Goal: Check status: Check status

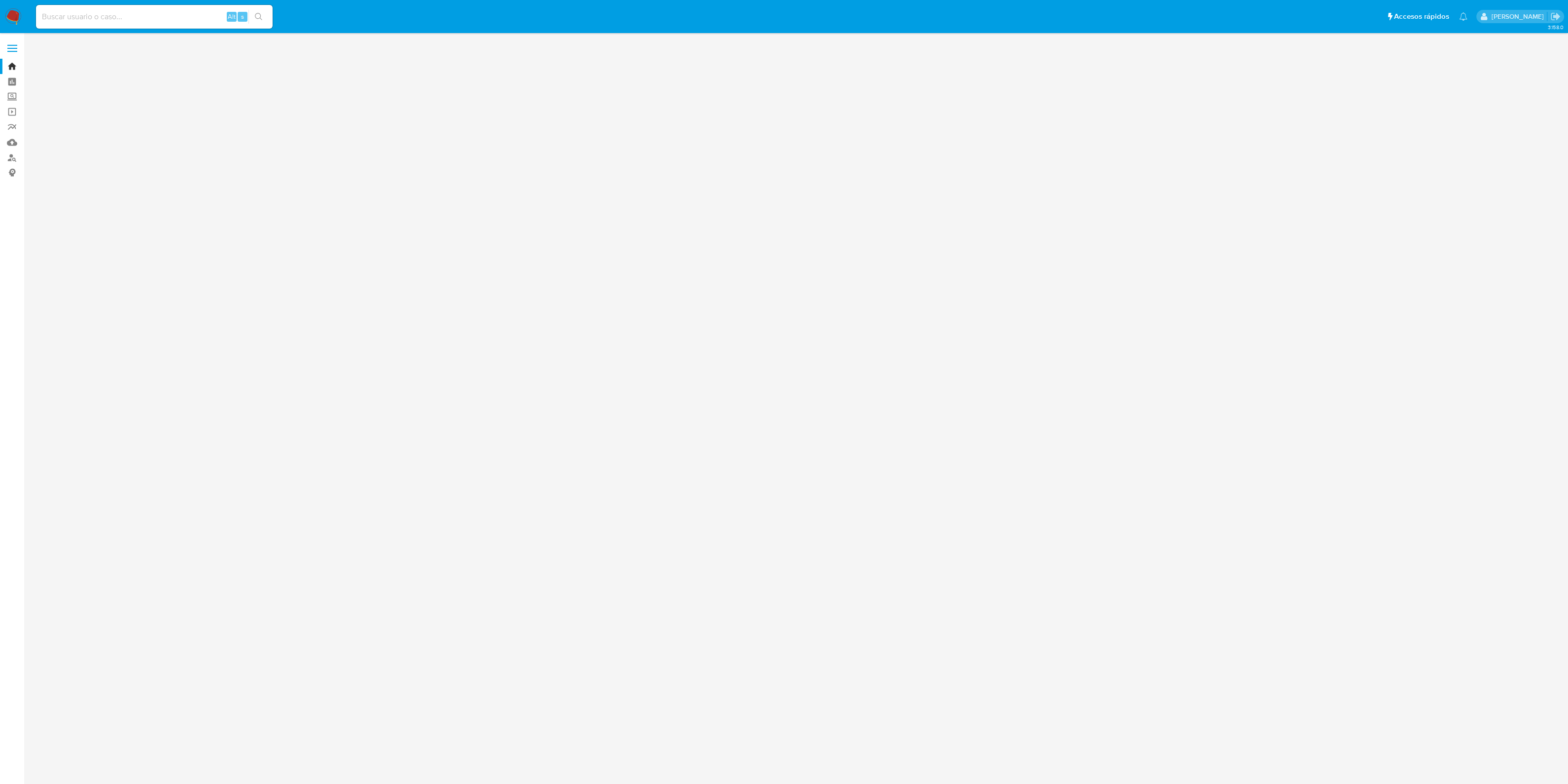
click at [81, 19] on input at bounding box center [154, 16] width 237 height 13
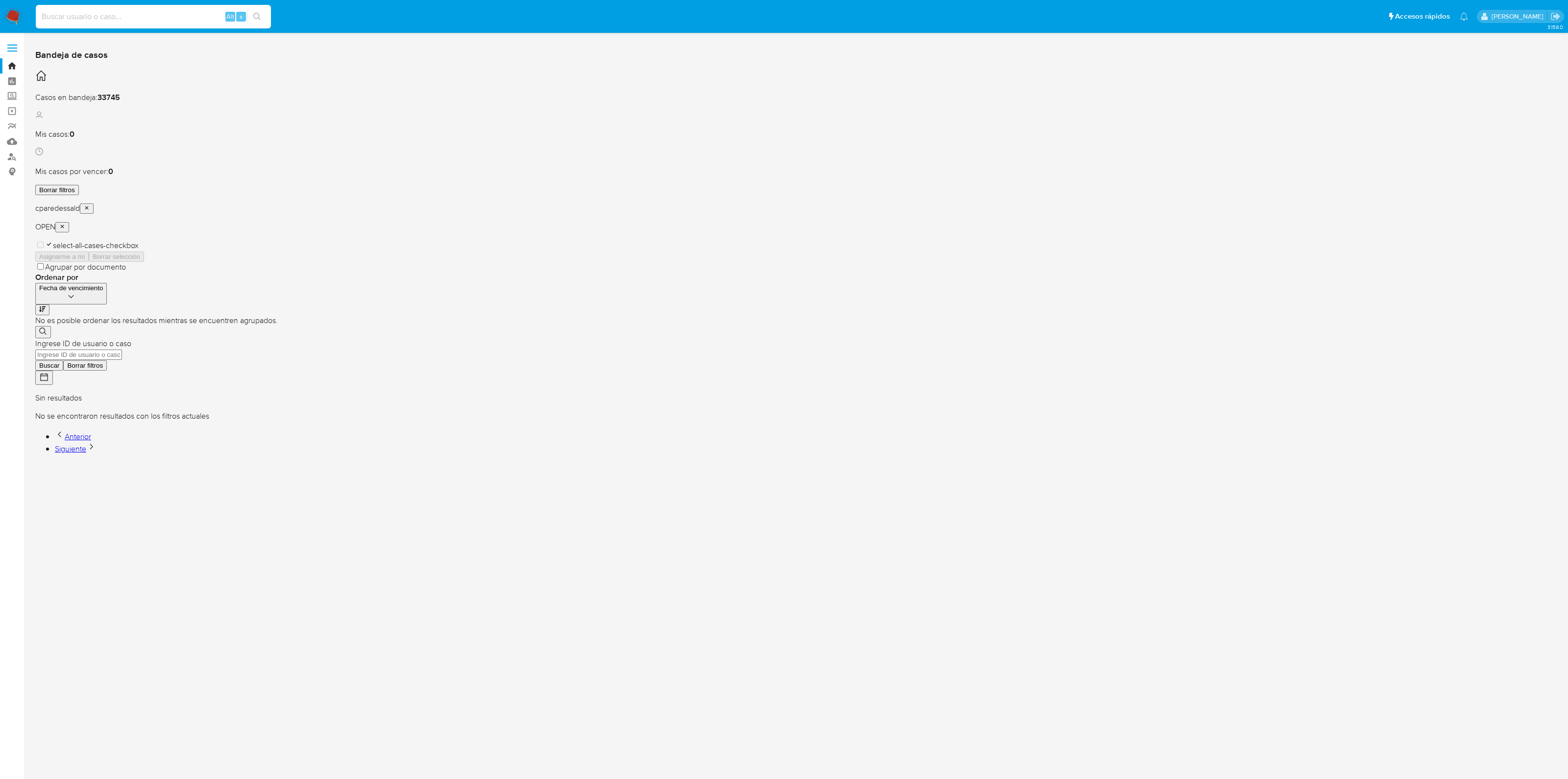
paste input "448328485"
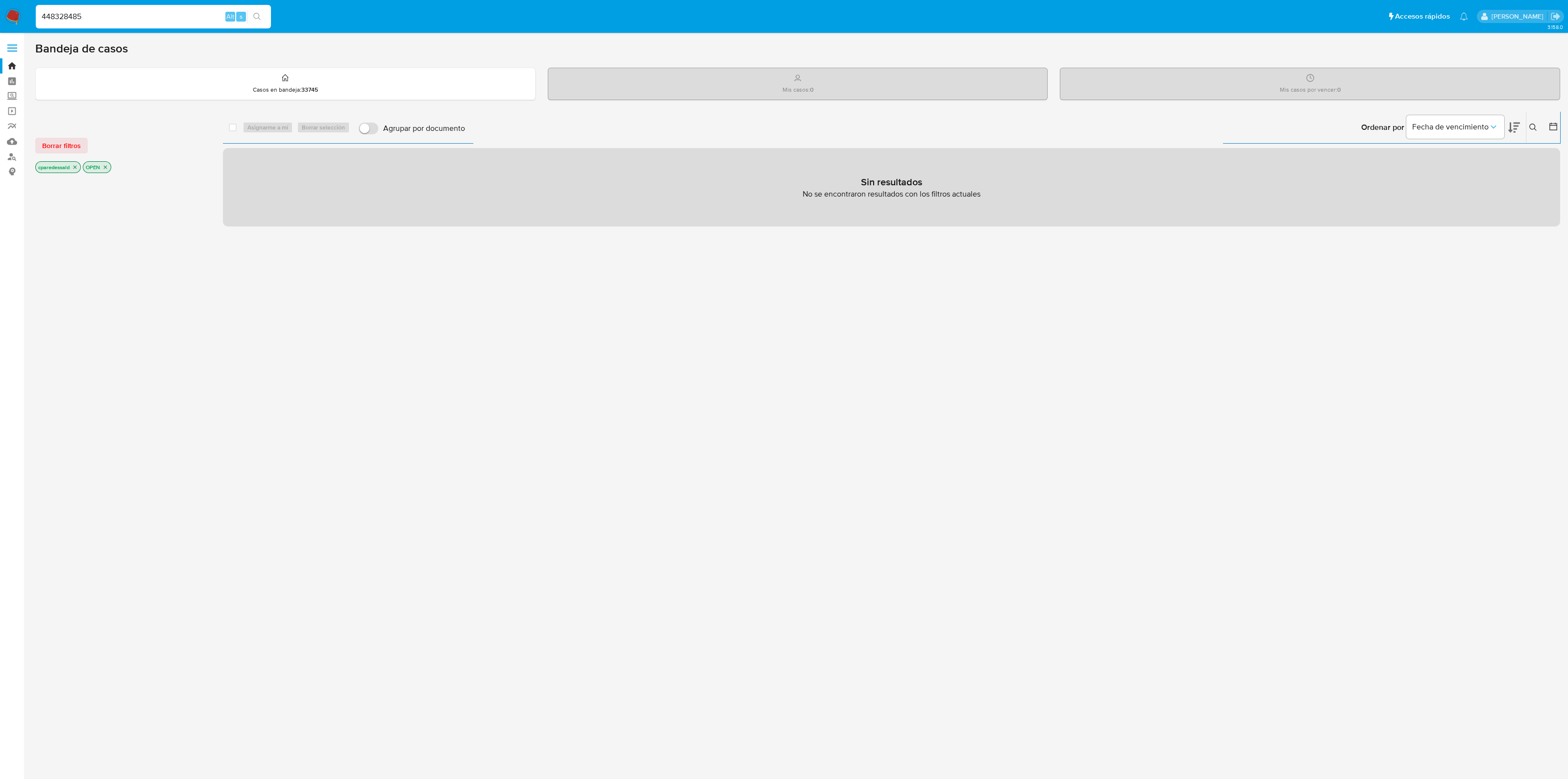
type input "448328485"
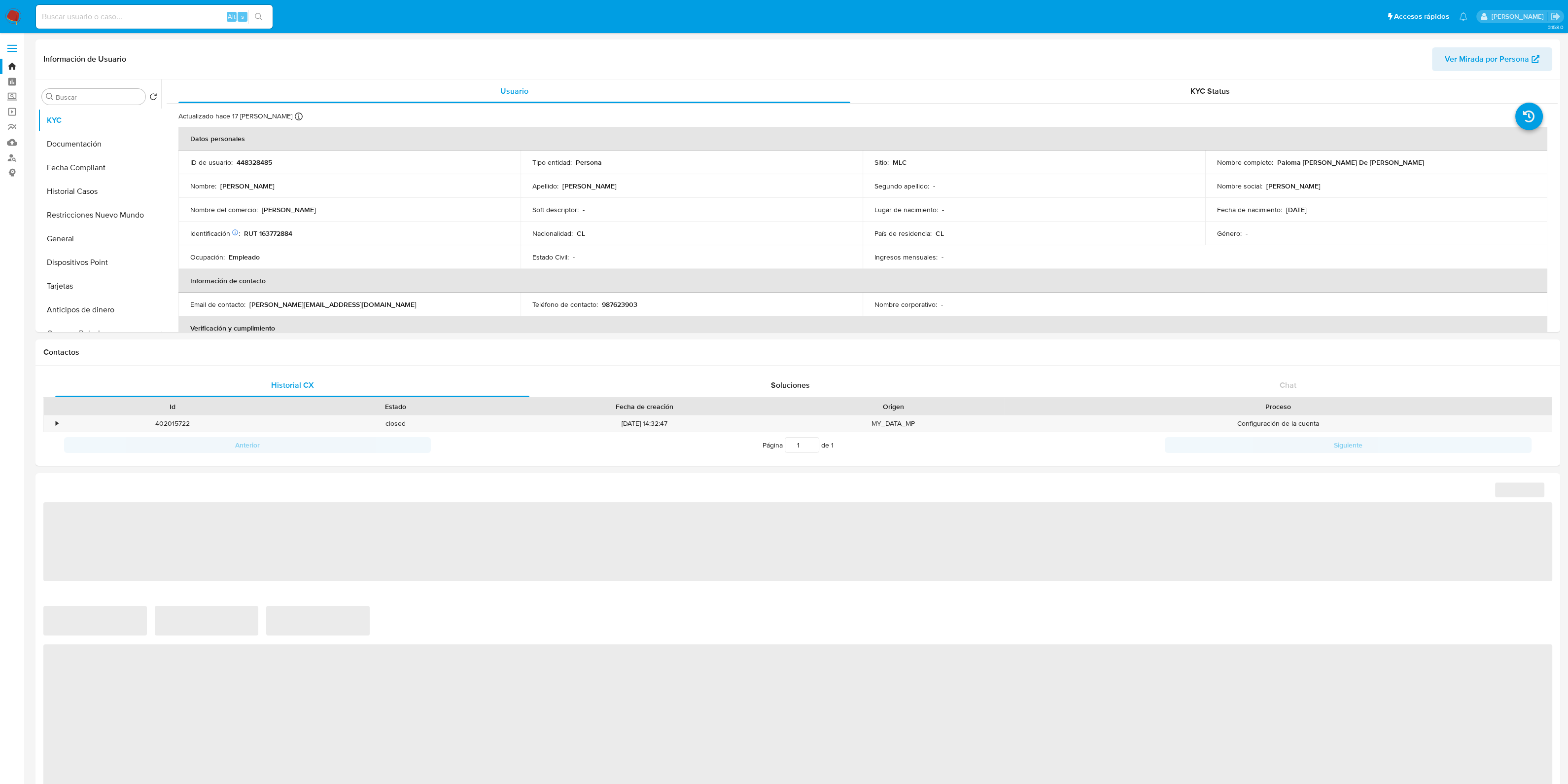
select select "10"
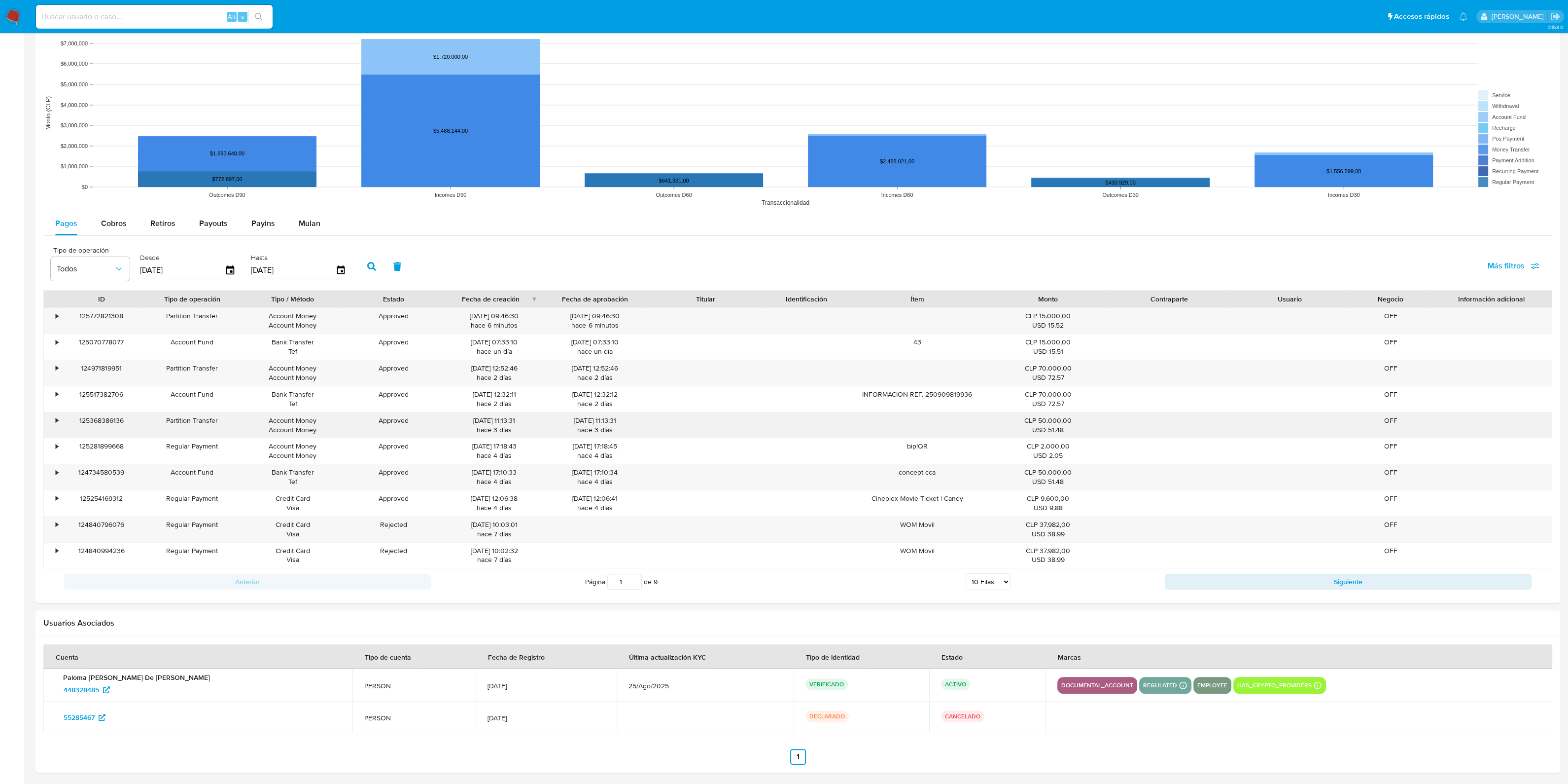
scroll to position [678, 0]
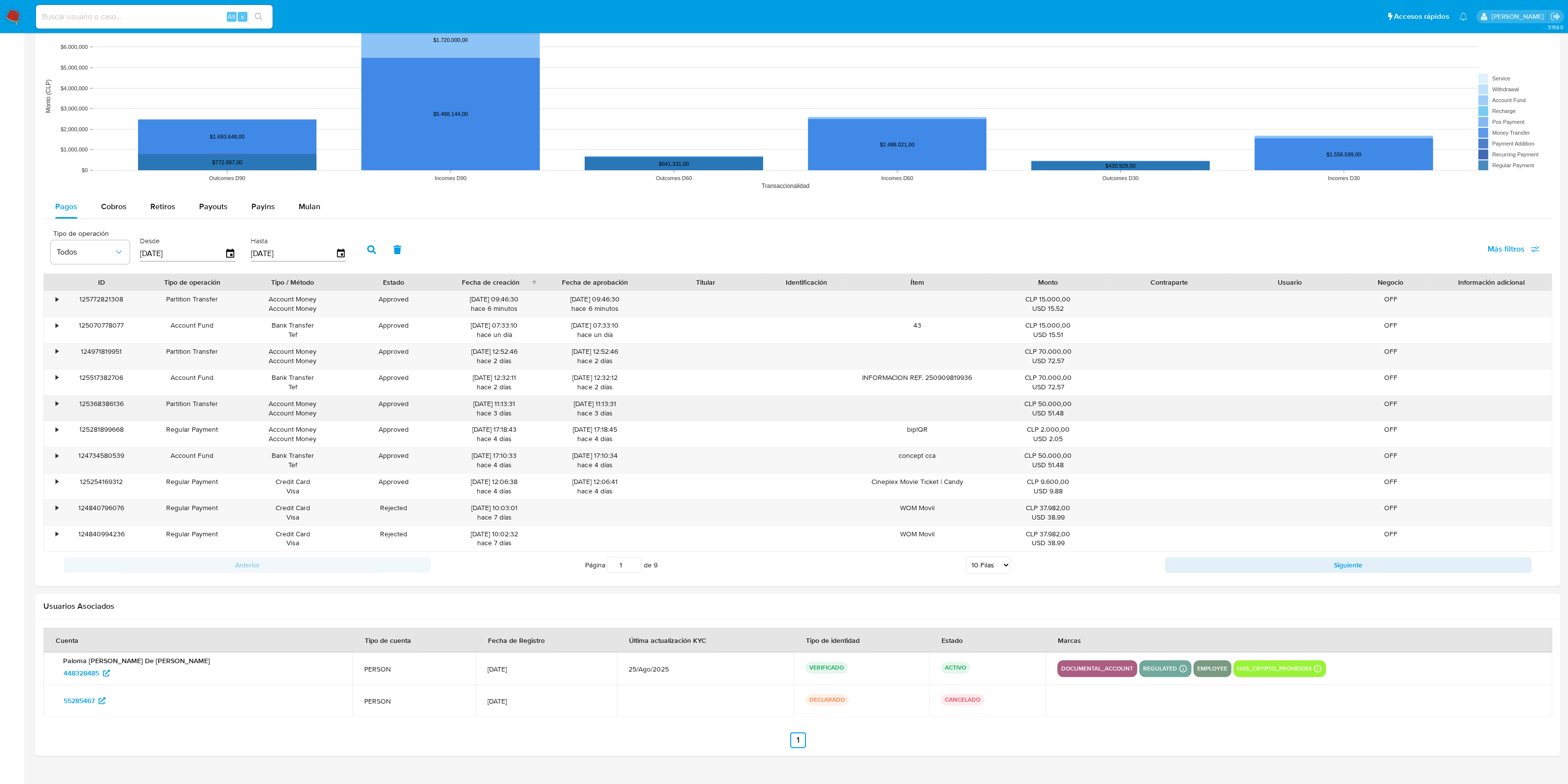
click at [186, 405] on div "Partition Transfer" at bounding box center [192, 403] width 87 height 9
drag, startPoint x: 471, startPoint y: 401, endPoint x: 629, endPoint y: 408, distance: 158.2
click at [629, 408] on div "• 125368386136 Partition Transfer Account Money Account Money Approved [DATE] 1…" at bounding box center [797, 408] width 1508 height 26
click at [629, 408] on div "[DATE] 11:13:31 hace 3 [PERSON_NAME]" at bounding box center [595, 408] width 87 height 19
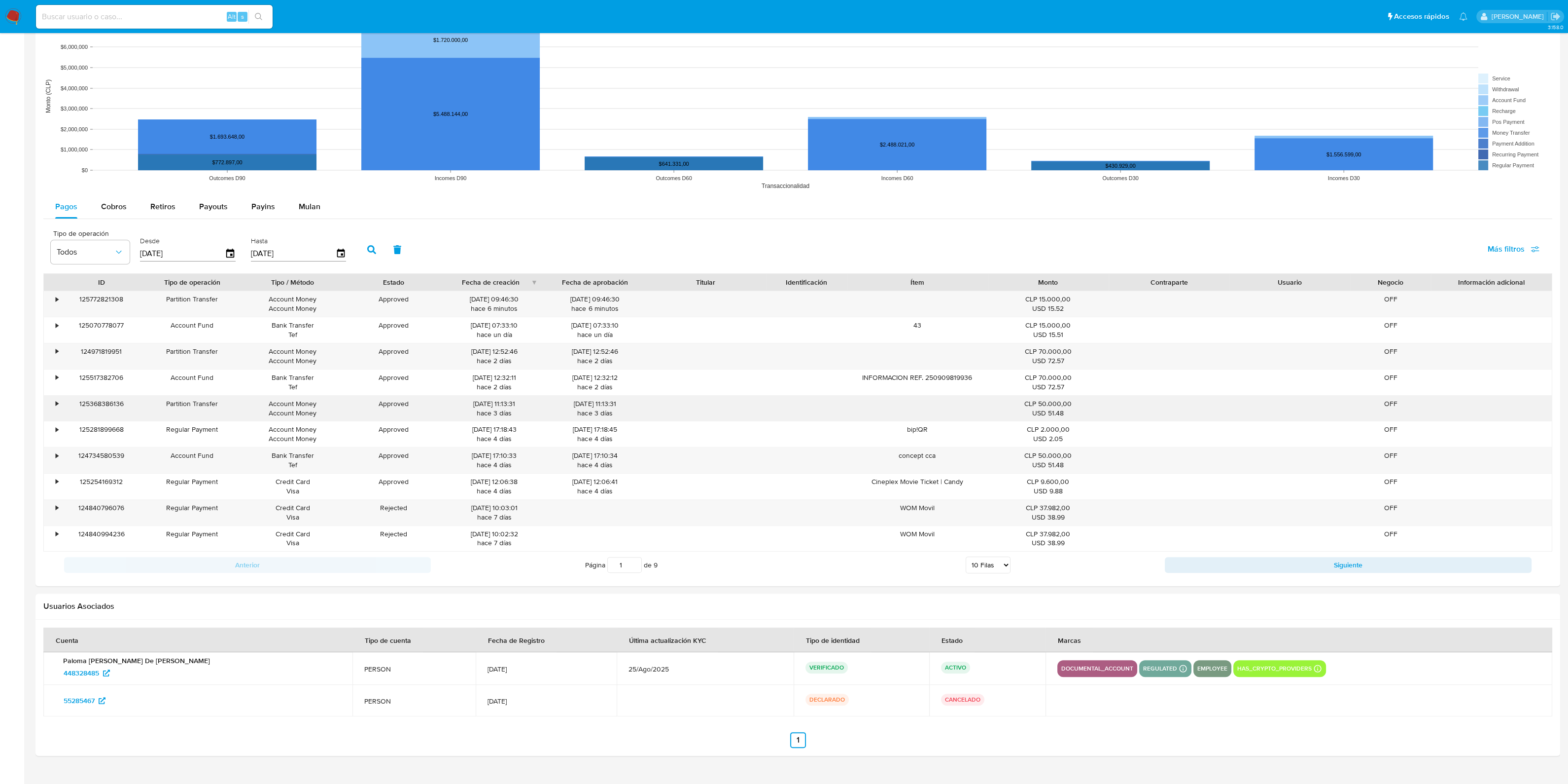
drag, startPoint x: 629, startPoint y: 408, endPoint x: 144, endPoint y: 403, distance: 485.0
click at [144, 403] on div "• 125368386136 Partition Transfer Account Money Account Money Approved [DATE] 1…" at bounding box center [797, 408] width 1508 height 26
click at [55, 399] on div "•" at bounding box center [56, 403] width 2 height 9
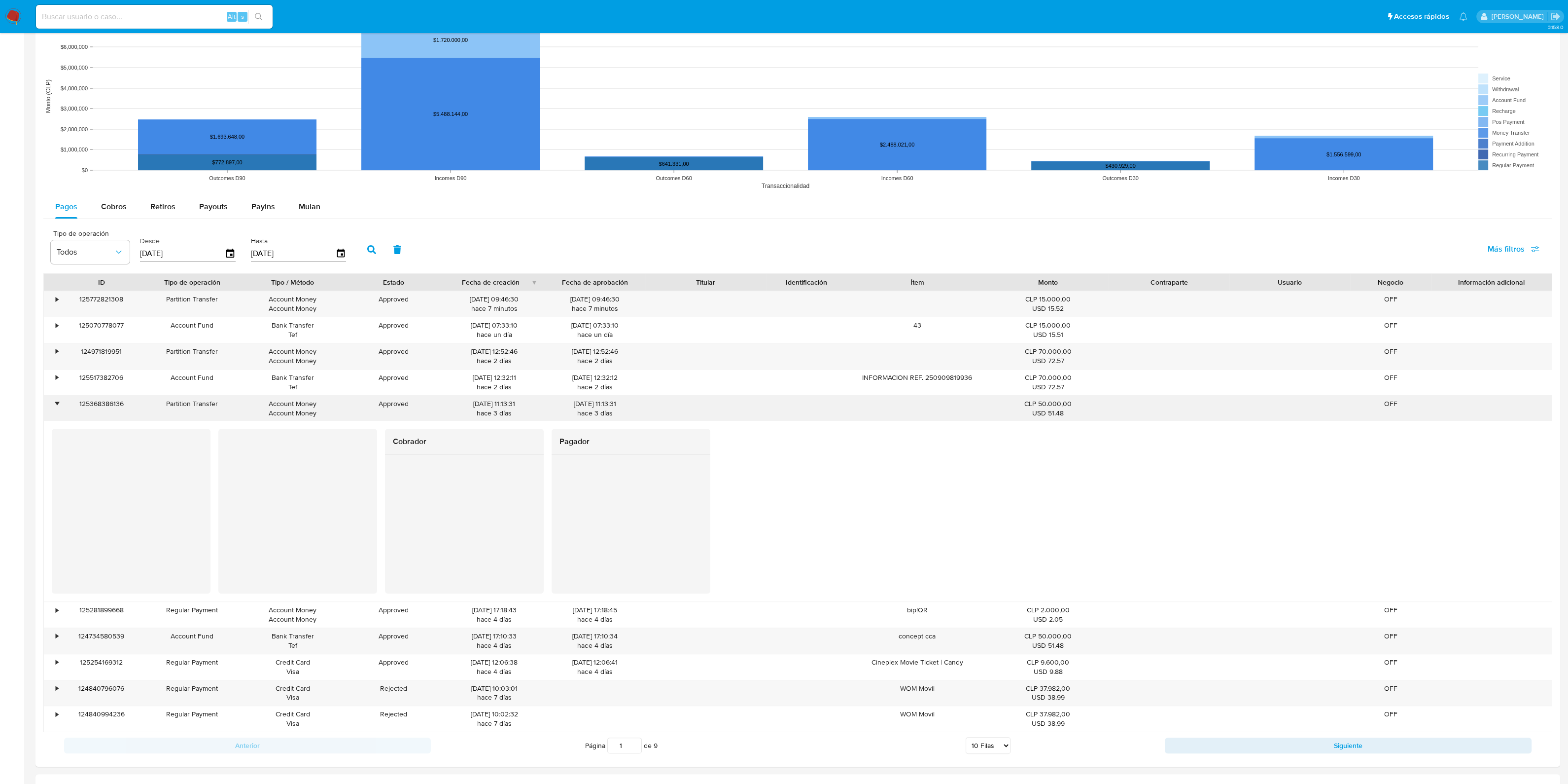
click at [278, 406] on div "Account Money Account Money" at bounding box center [292, 408] width 87 height 19
drag, startPoint x: 318, startPoint y: 406, endPoint x: 264, endPoint y: 406, distance: 54.0
click at [264, 406] on div "Account Money Account Money" at bounding box center [292, 408] width 87 height 19
click at [282, 413] on div "Account Money Account Money" at bounding box center [292, 408] width 87 height 19
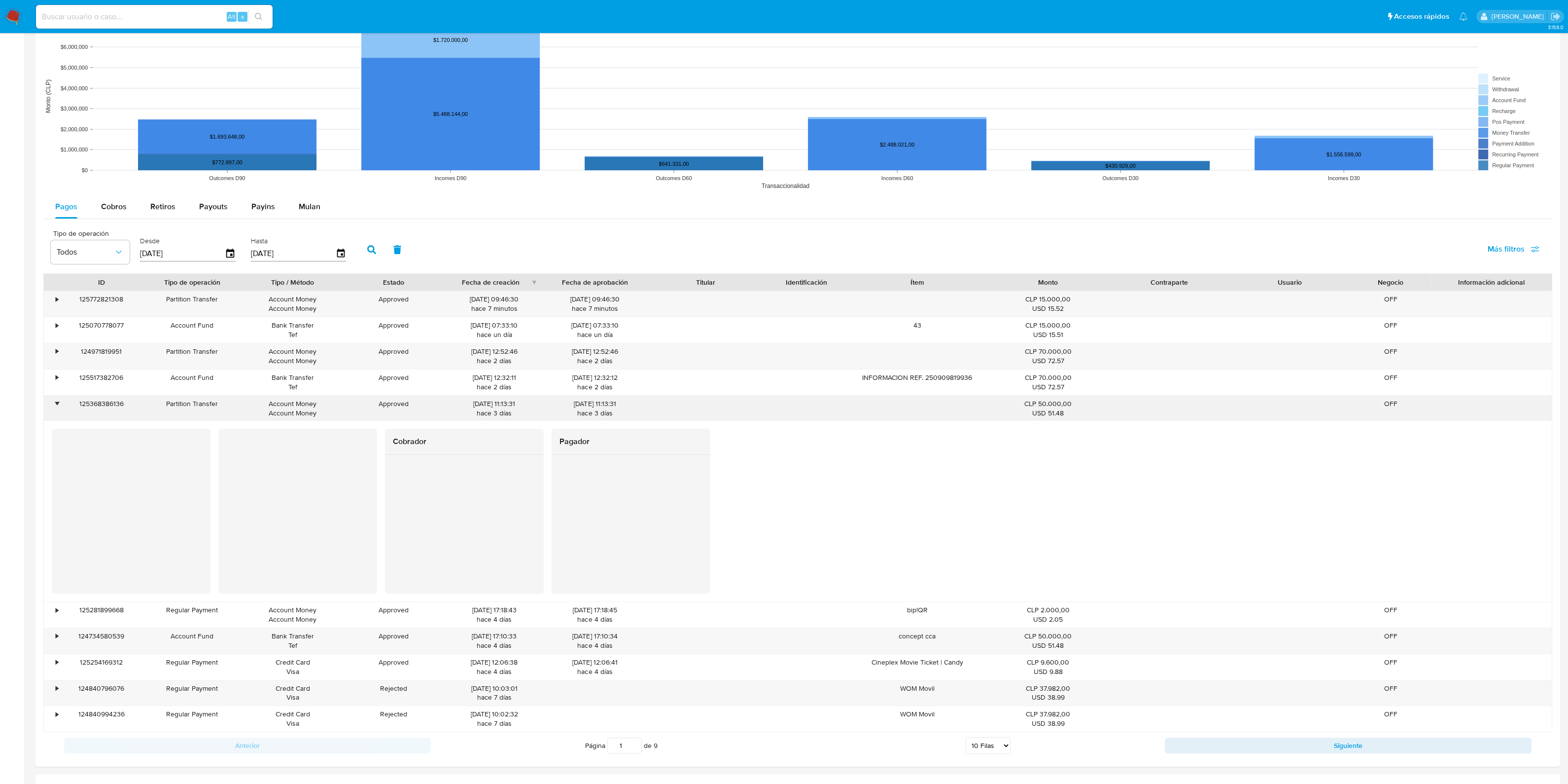
drag, startPoint x: 269, startPoint y: 403, endPoint x: 333, endPoint y: 418, distance: 65.7
click at [333, 418] on div "Account Money Account Money" at bounding box center [292, 408] width 101 height 26
drag, startPoint x: 303, startPoint y: 413, endPoint x: 265, endPoint y: 405, distance: 38.8
click at [265, 405] on div "Account Money Account Money" at bounding box center [292, 408] width 87 height 19
